Goal: Navigation & Orientation: Find specific page/section

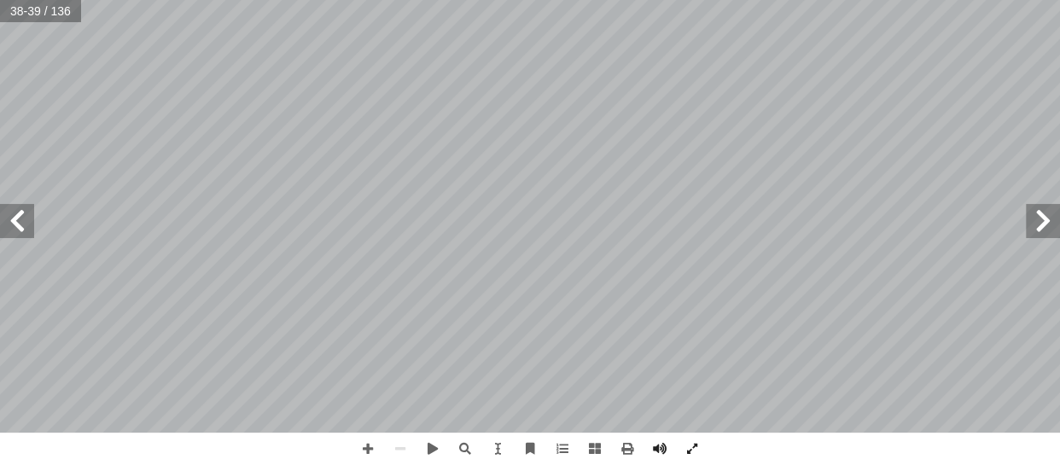
click at [1047, 226] on span at bounding box center [1043, 221] width 34 height 34
click at [17, 228] on span at bounding box center [17, 221] width 34 height 34
click at [17, 231] on span at bounding box center [17, 221] width 34 height 34
click at [653, 155] on html "الصفحة الرئيسية الصف الأول الصف الثاني الصف الثالث الصف الرابع الصف الخامس الصف…" at bounding box center [530, 77] width 1060 height 155
click at [24, 231] on span at bounding box center [17, 221] width 34 height 34
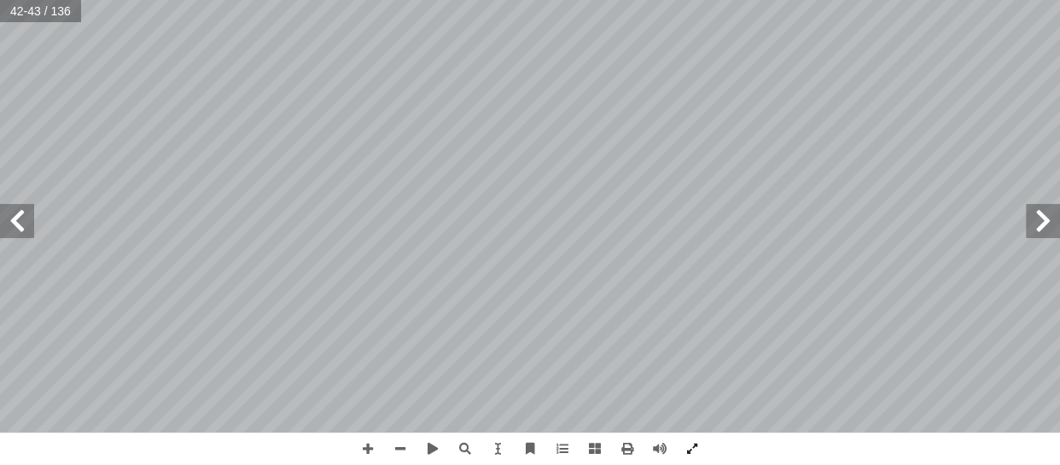
click at [24, 231] on span at bounding box center [17, 221] width 34 height 34
click at [1045, 221] on span at bounding box center [1043, 221] width 34 height 34
click at [1045, 220] on span at bounding box center [1043, 221] width 34 height 34
click at [1046, 220] on span at bounding box center [1043, 221] width 34 height 34
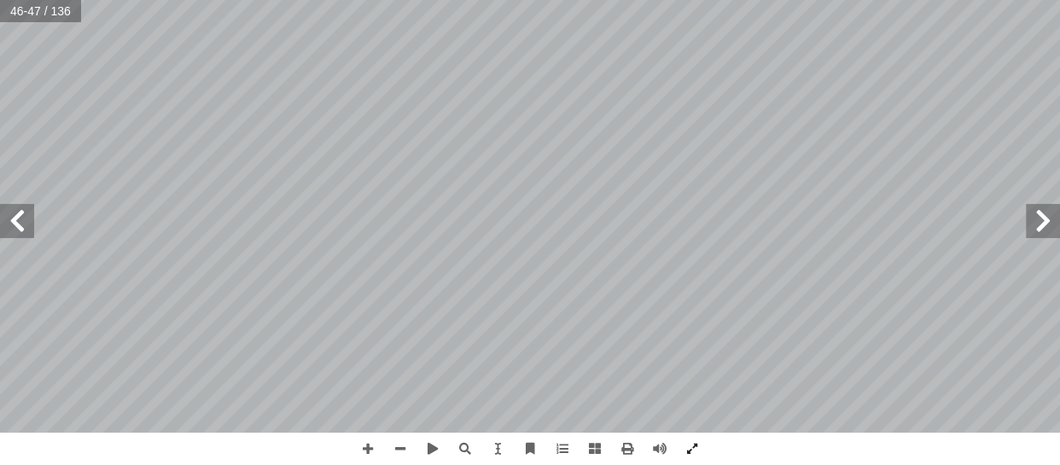
click at [1046, 220] on span at bounding box center [1043, 221] width 34 height 34
click at [21, 231] on span at bounding box center [17, 221] width 34 height 34
click at [20, 227] on span at bounding box center [17, 221] width 34 height 34
